Goal: Find specific page/section: Find specific page/section

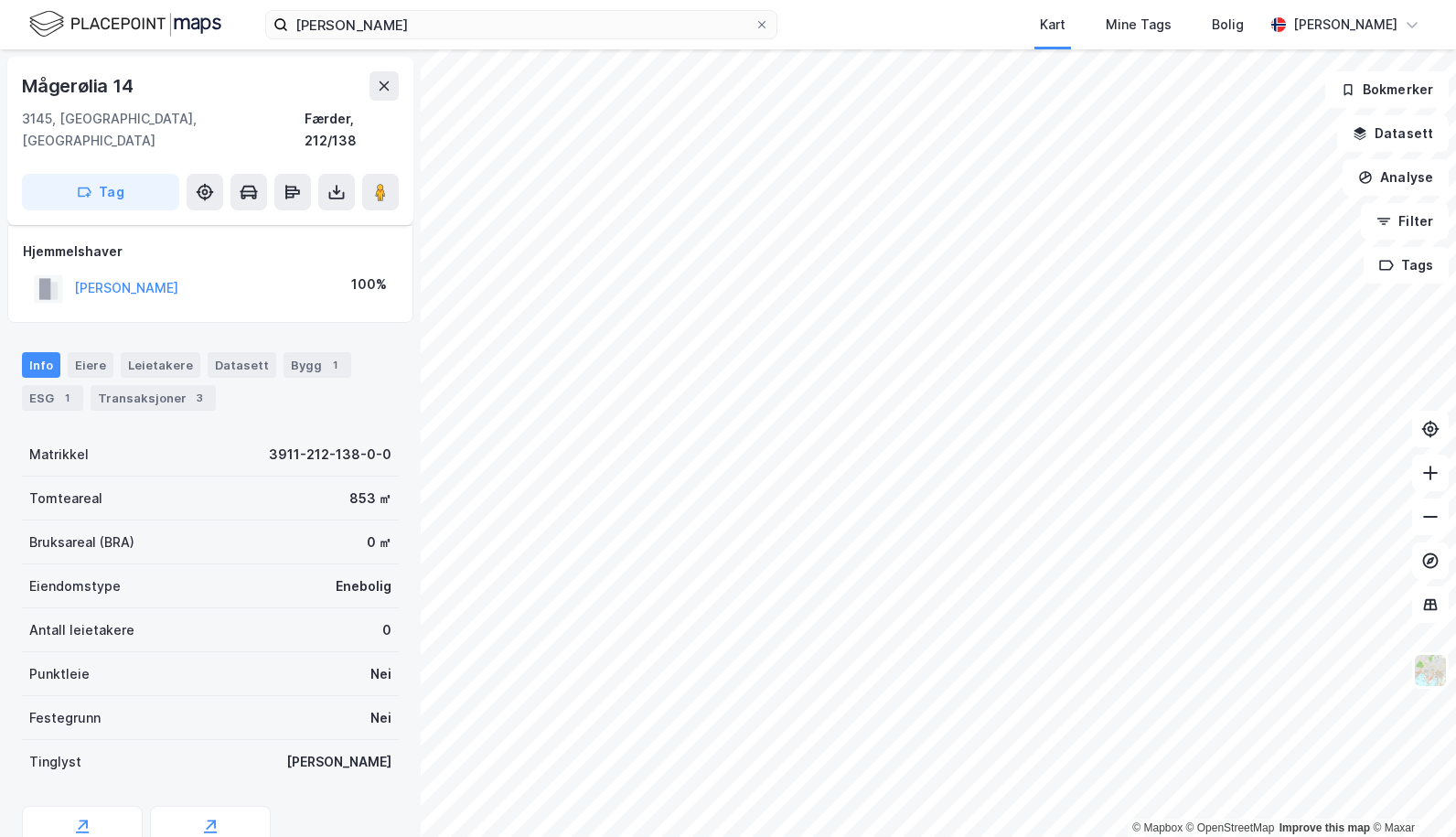
scroll to position [65, 0]
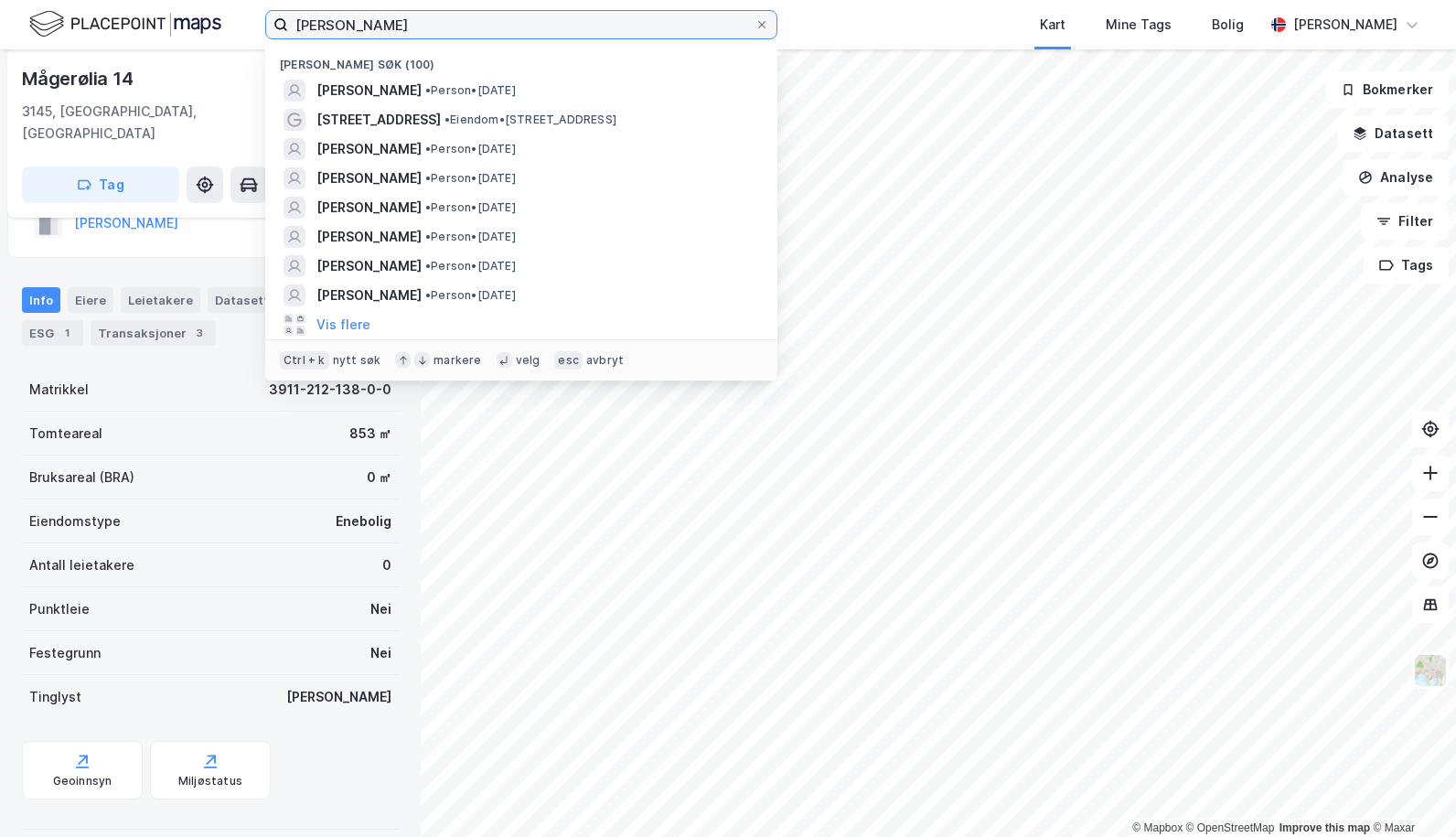
click at [381, 30] on input "[PERSON_NAME]" at bounding box center [521, 25] width 467 height 28
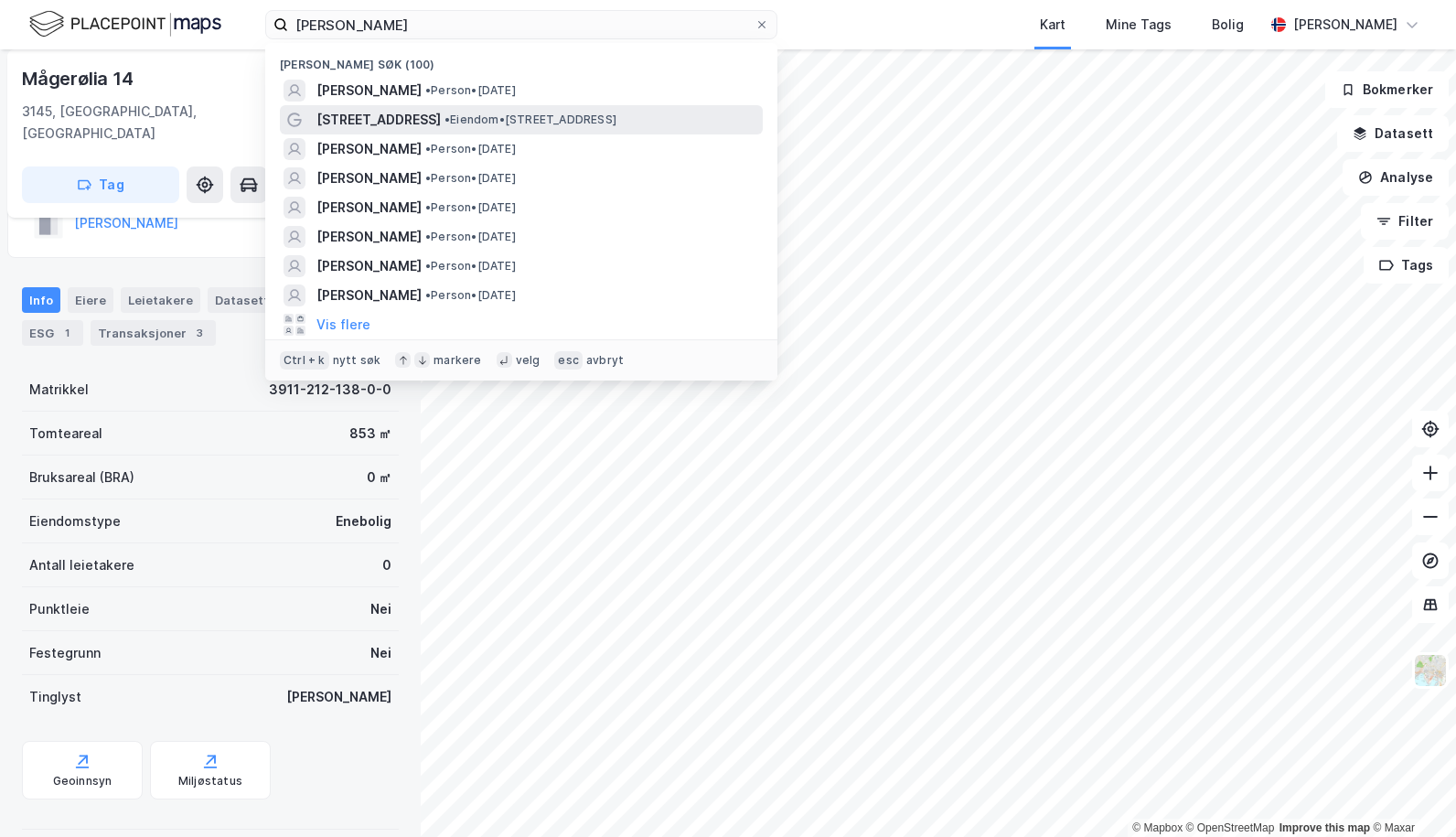
click at [372, 110] on span "[STREET_ADDRESS]" at bounding box center [378, 119] width 125 height 22
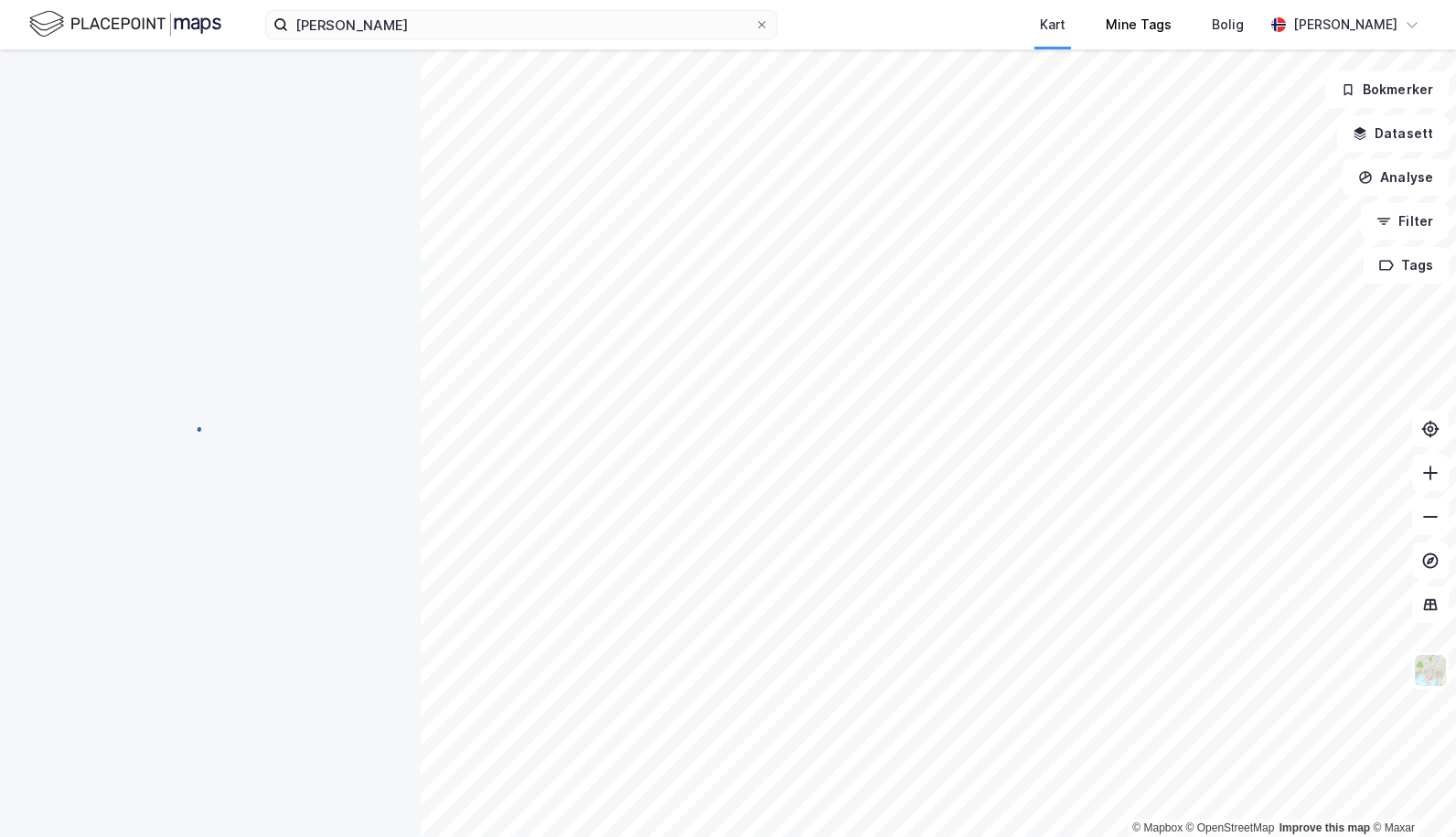
scroll to position [65, 0]
